Goal: Transaction & Acquisition: Purchase product/service

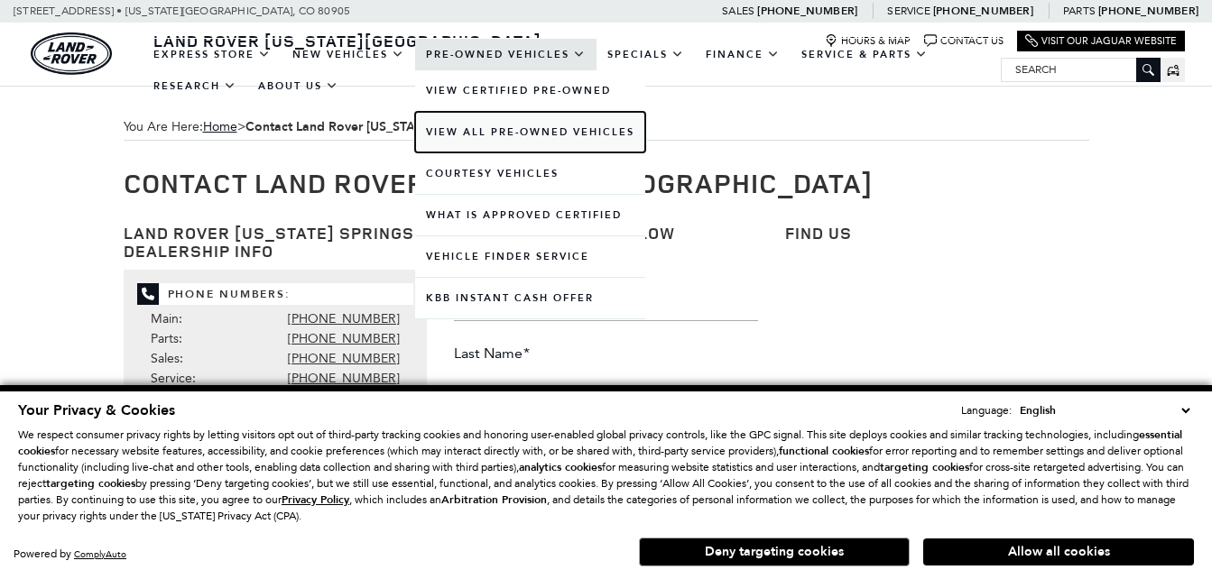
click at [561, 134] on link "View All Pre-Owned Vehicles" at bounding box center [530, 132] width 230 height 41
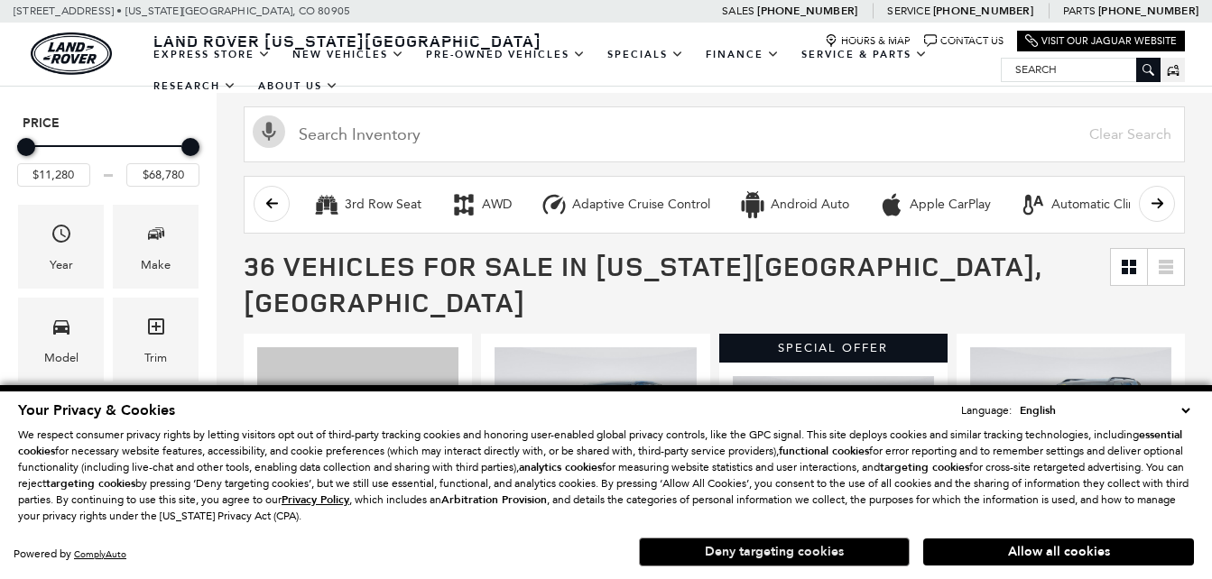
click at [773, 549] on button "Deny targeting cookies" at bounding box center [774, 552] width 271 height 29
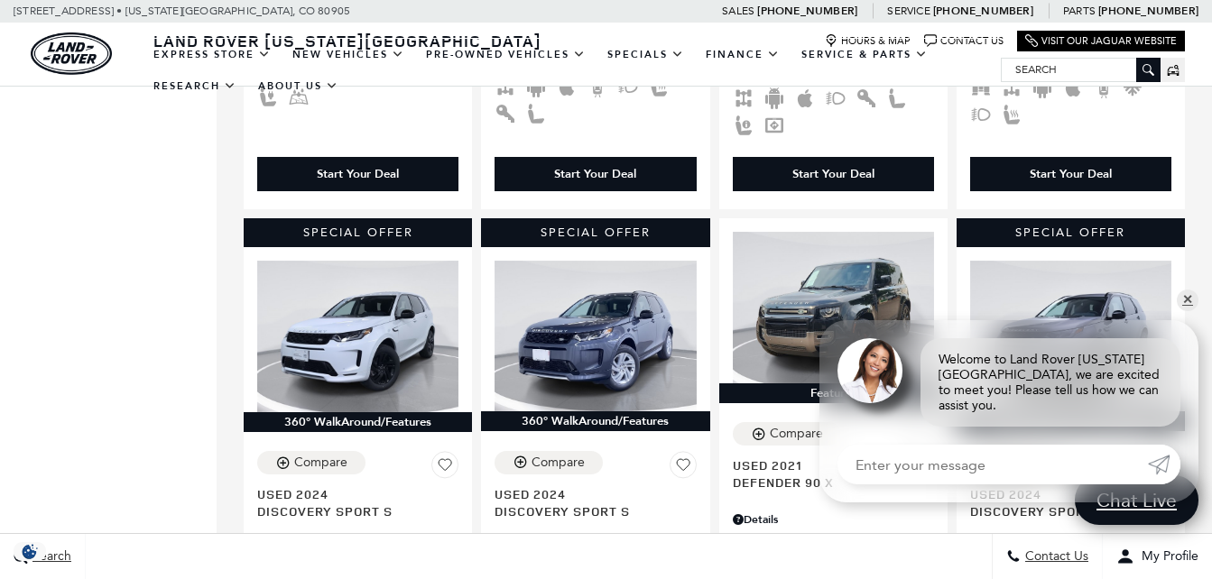
scroll to position [992, 0]
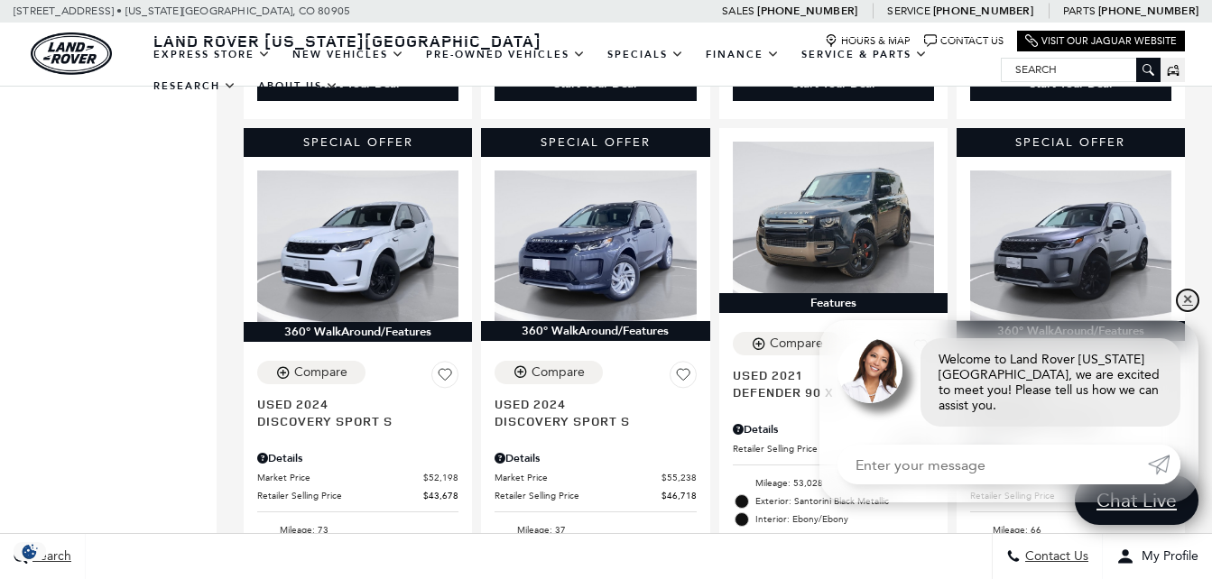
click at [1189, 311] on link "✕" at bounding box center [1187, 301] width 22 height 22
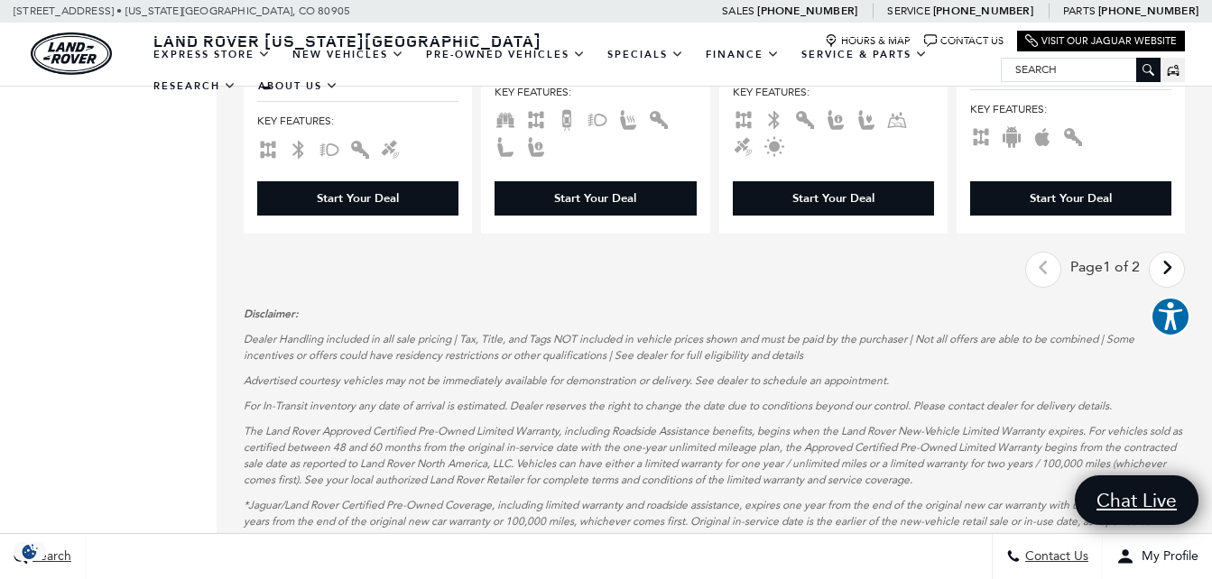
scroll to position [3338, 0]
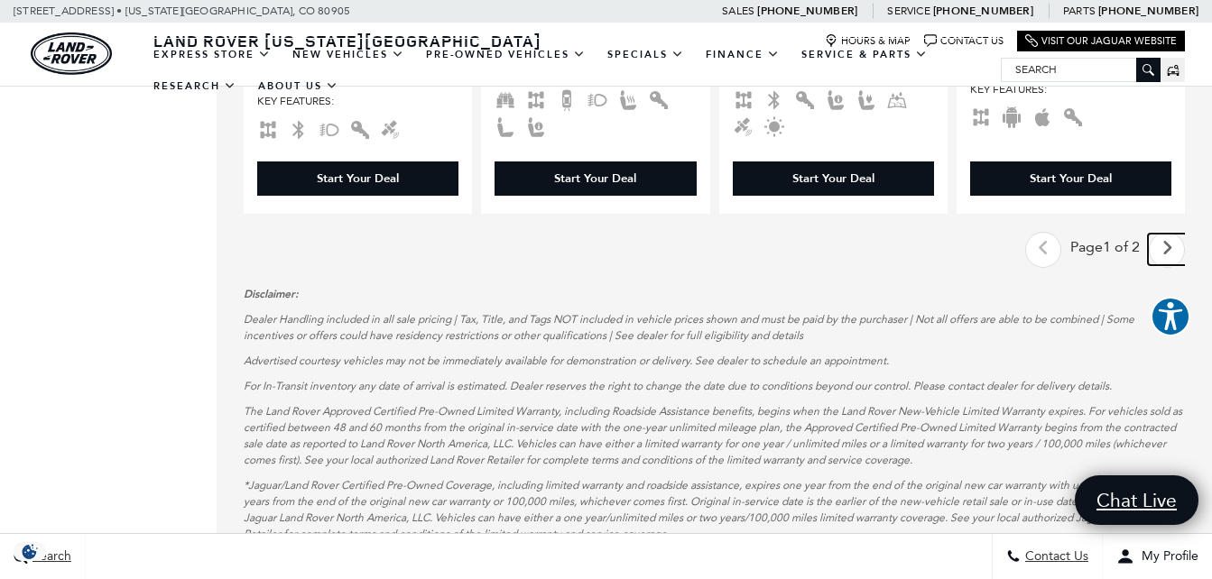
click at [1186, 234] on link "Next - Page" at bounding box center [1166, 250] width 39 height 32
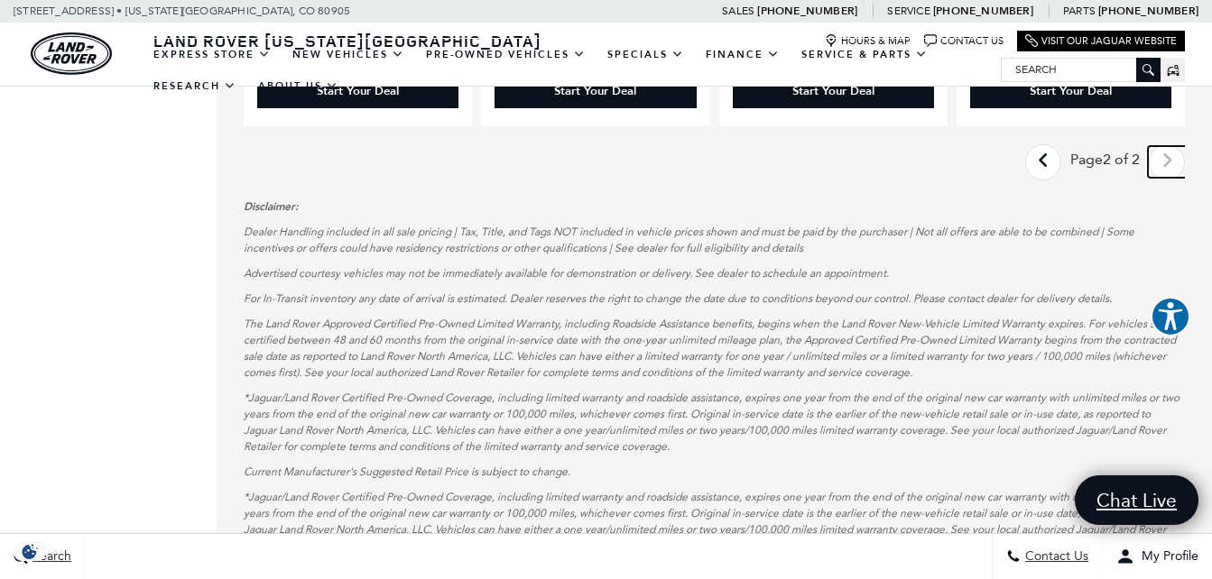
scroll to position [2796, 0]
